Goal: Check status: Check status

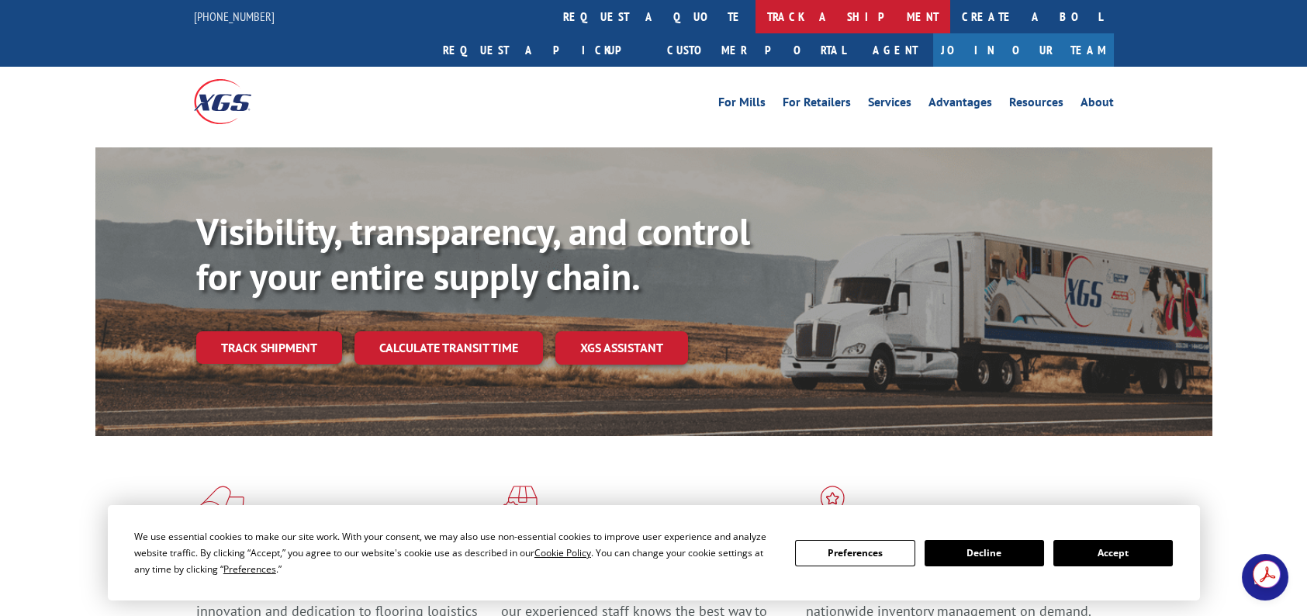
click at [755, 21] on link "track a shipment" at bounding box center [852, 16] width 195 height 33
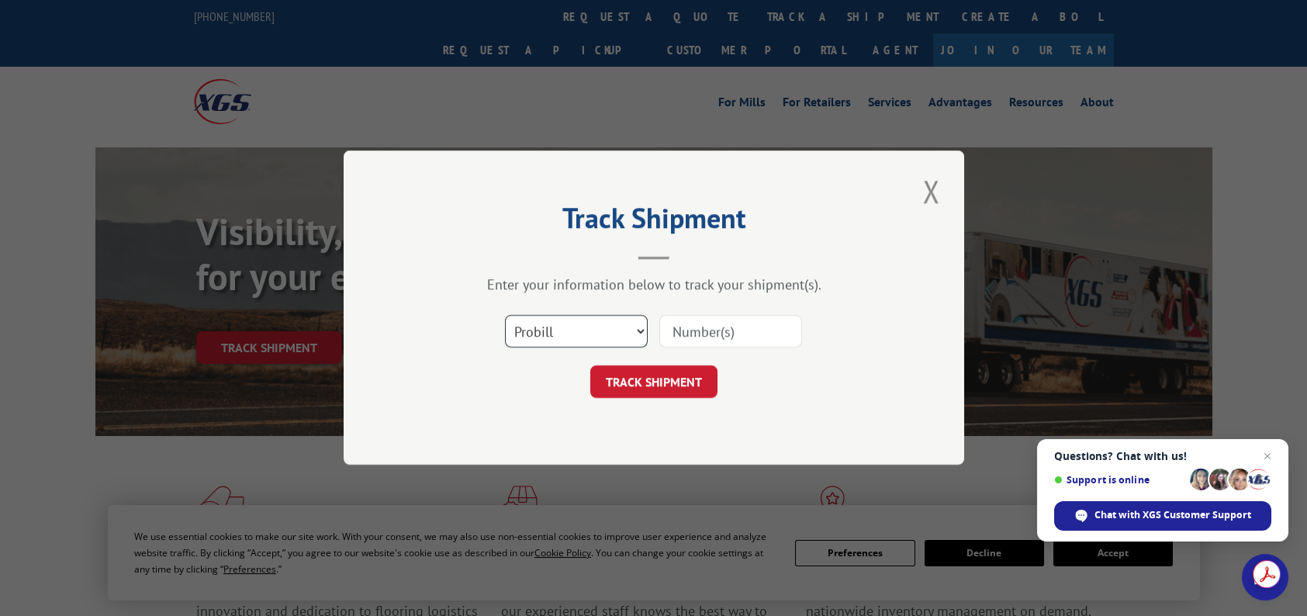
click at [620, 327] on select "Select category... Probill BOL PO" at bounding box center [576, 332] width 143 height 33
click at [669, 326] on input at bounding box center [730, 332] width 143 height 33
type input "475847216151"
click at [636, 381] on button "TRACK SHIPMENT" at bounding box center [653, 382] width 127 height 33
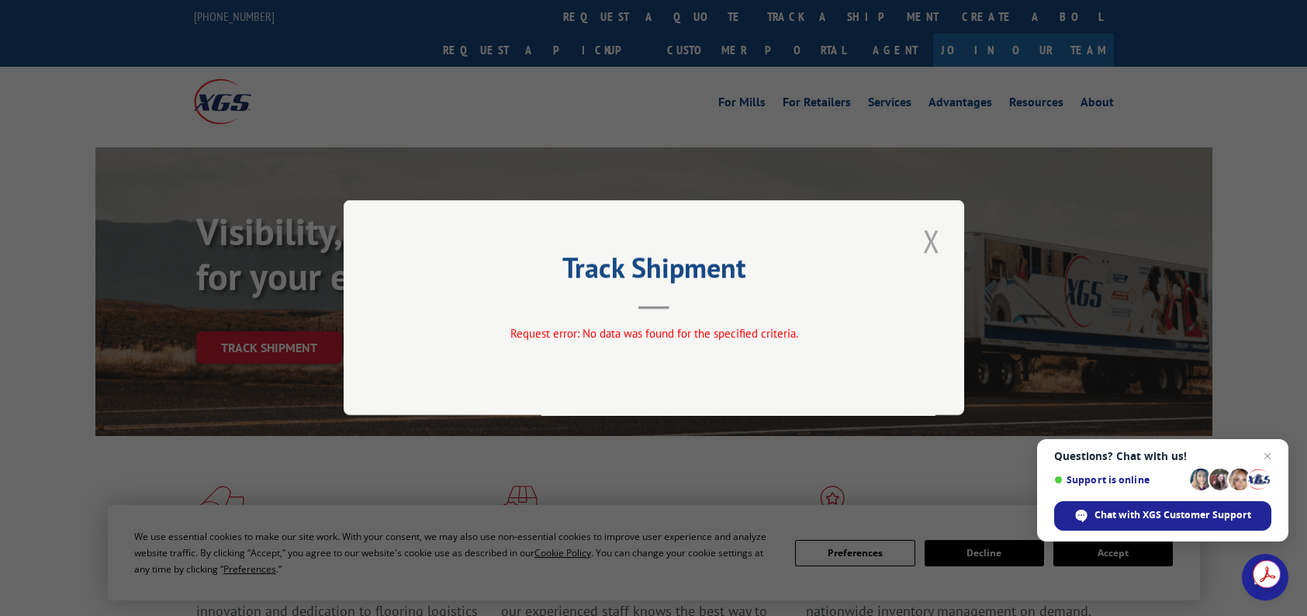
click at [931, 237] on button "Close modal" at bounding box center [931, 240] width 26 height 43
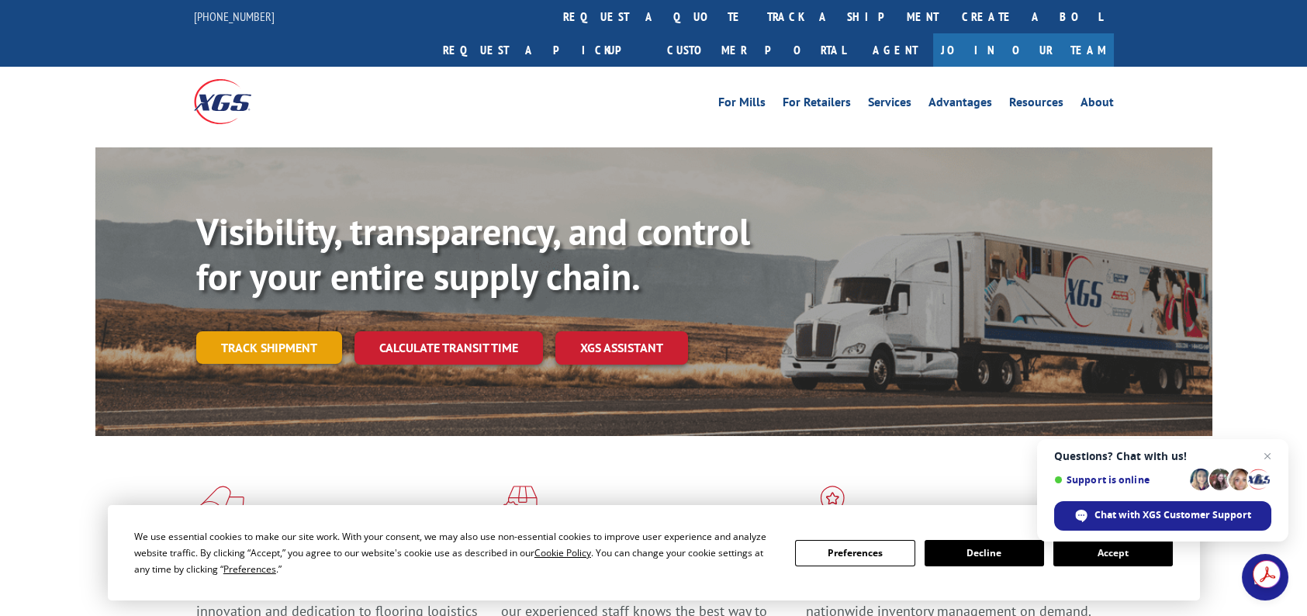
click at [248, 331] on link "Track shipment" at bounding box center [269, 347] width 146 height 33
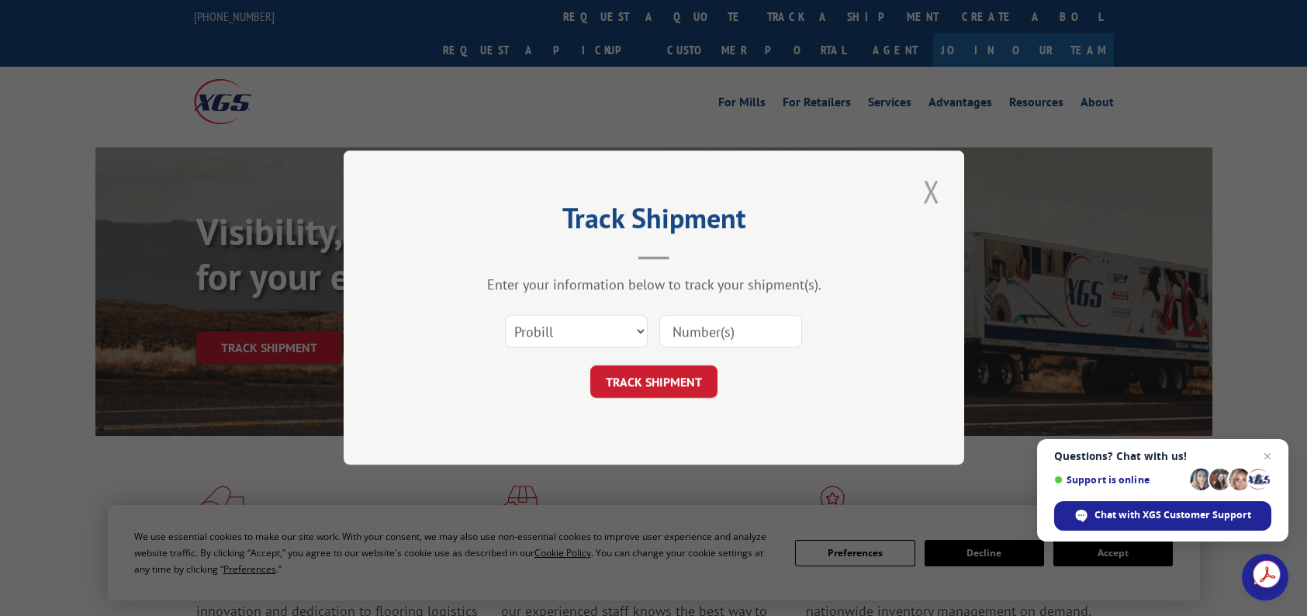
click at [926, 186] on button "Close modal" at bounding box center [931, 191] width 26 height 43
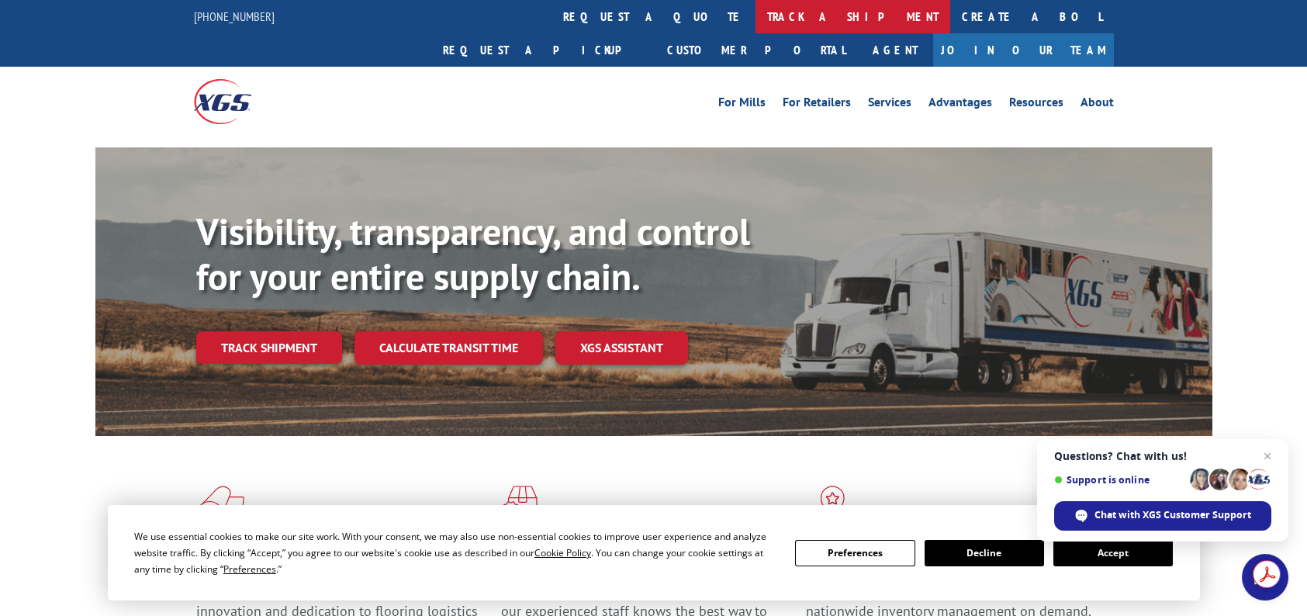
click at [755, 12] on link "track a shipment" at bounding box center [852, 16] width 195 height 33
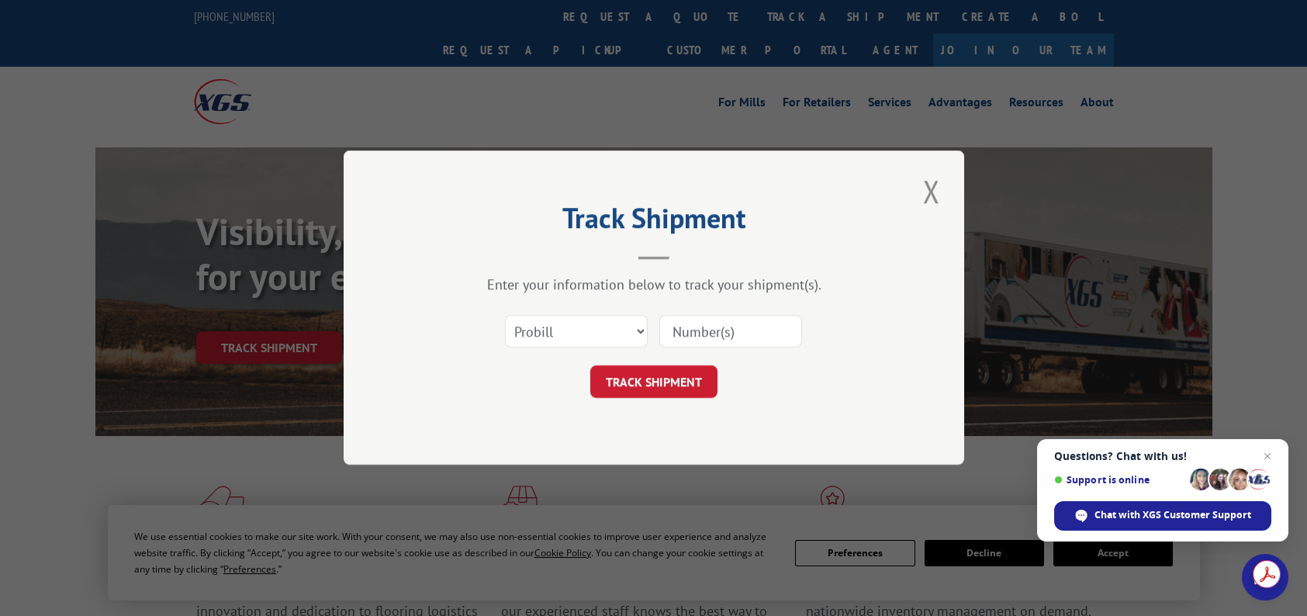
click at [688, 337] on input at bounding box center [730, 332] width 143 height 33
type input "475847216151"
click at [640, 374] on button "TRACK SHIPMENT" at bounding box center [653, 382] width 127 height 33
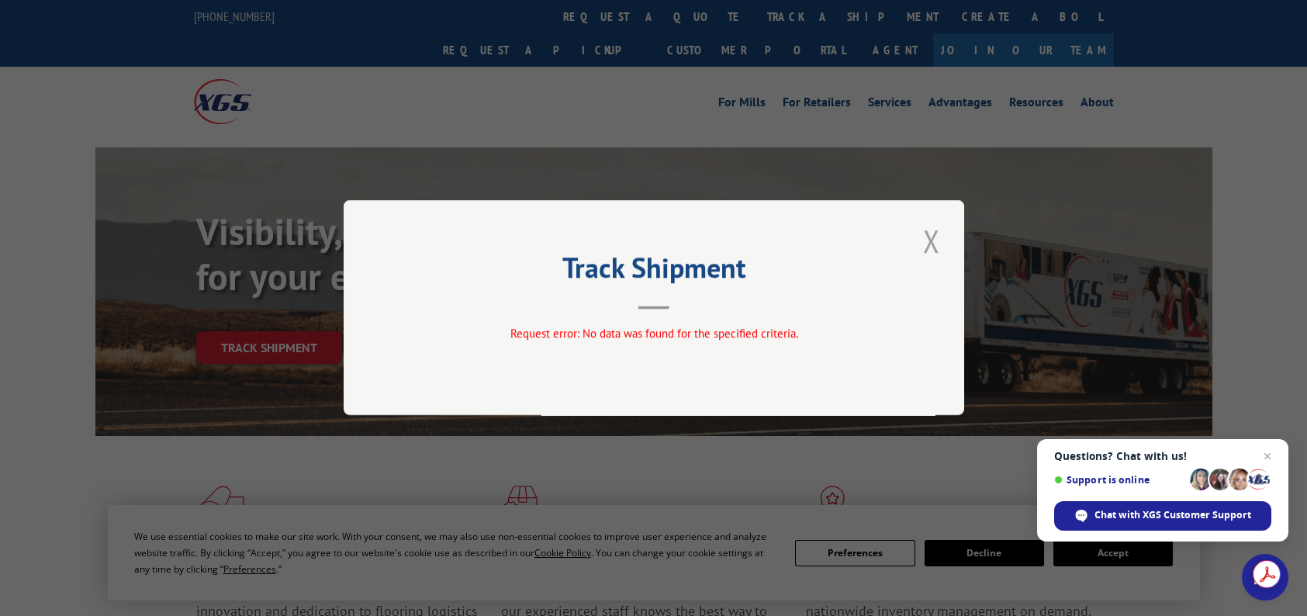
click at [928, 245] on button "Close modal" at bounding box center [931, 240] width 26 height 43
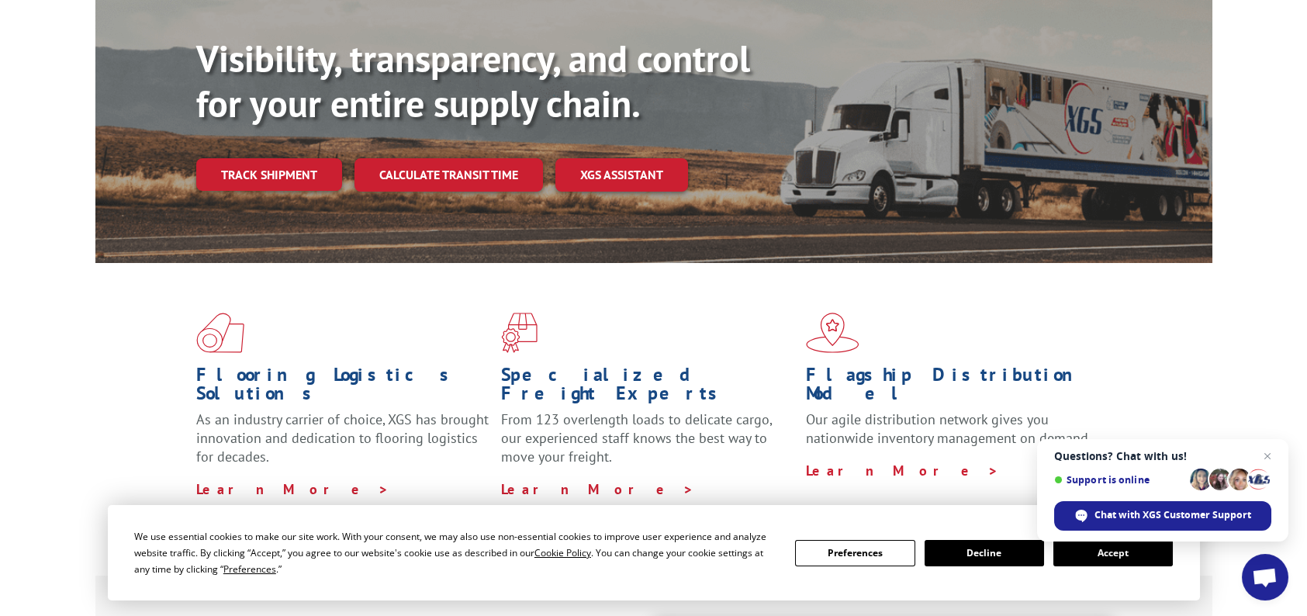
scroll to position [388, 0]
